Goal: Task Accomplishment & Management: Manage account settings

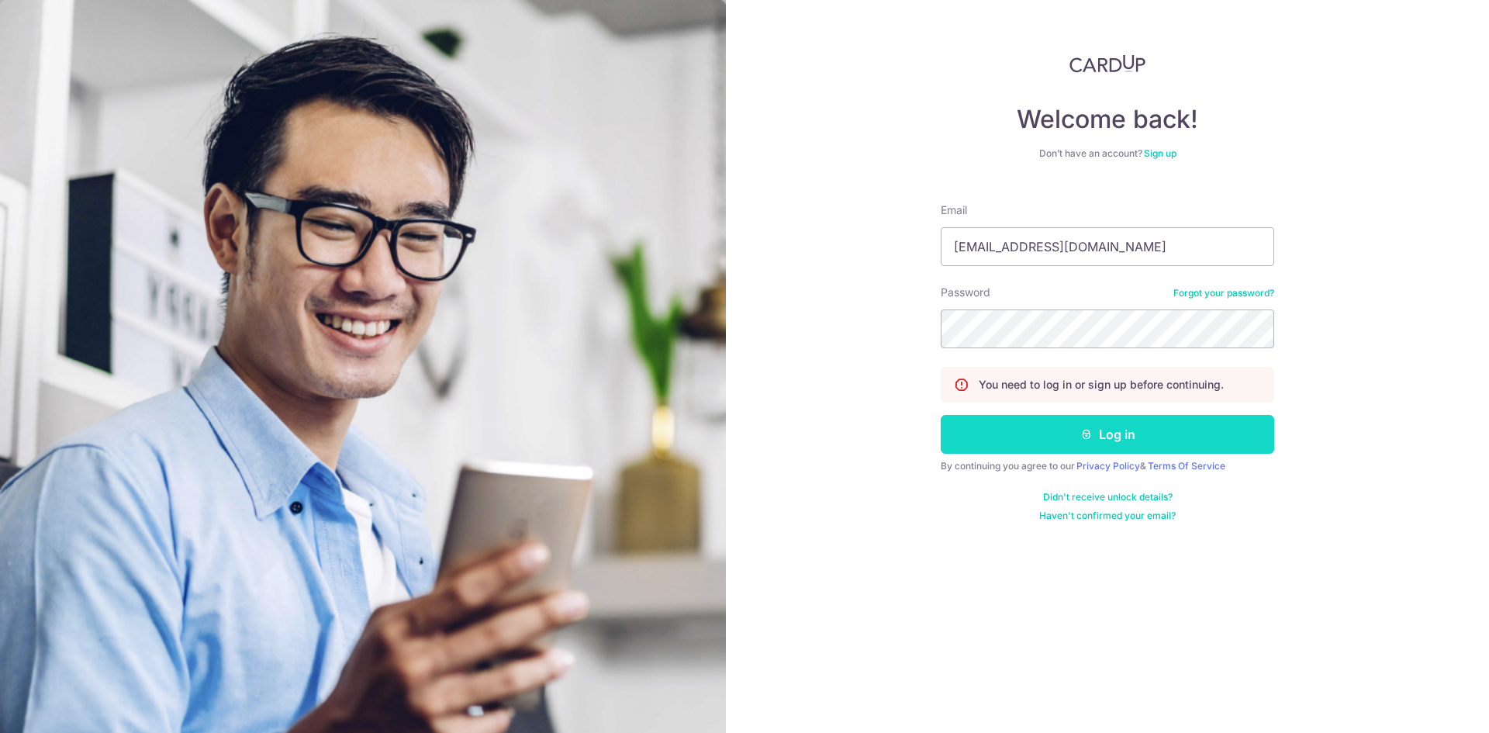
click at [1089, 440] on button "Log in" at bounding box center [1107, 434] width 333 height 39
